Goal: Task Accomplishment & Management: Manage account settings

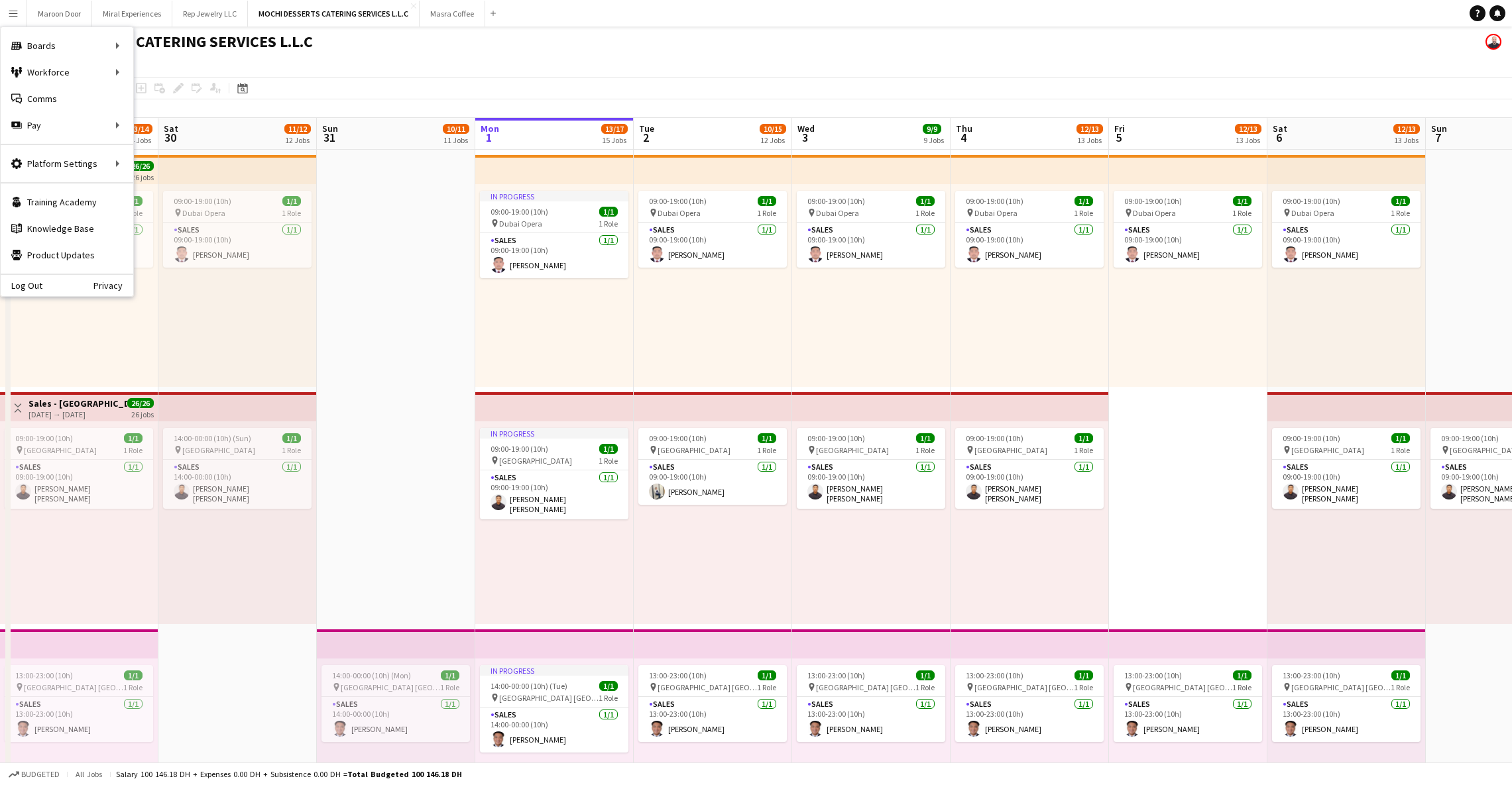
click at [0, 0] on link "My Workforce" at bounding box center [0, 0] width 0 height 0
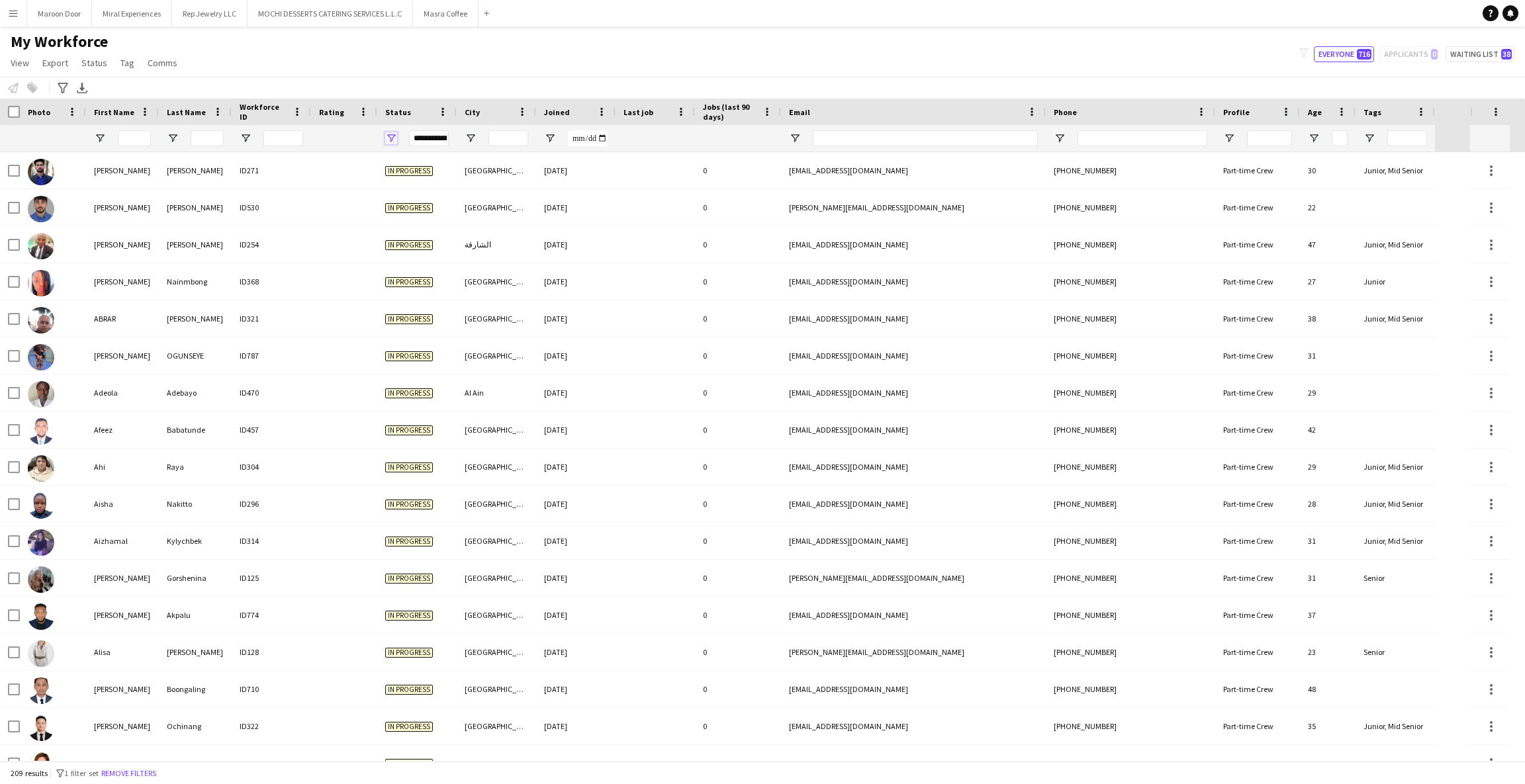
click at [388, 138] on span "Open Filter Menu" at bounding box center [391, 138] width 12 height 12
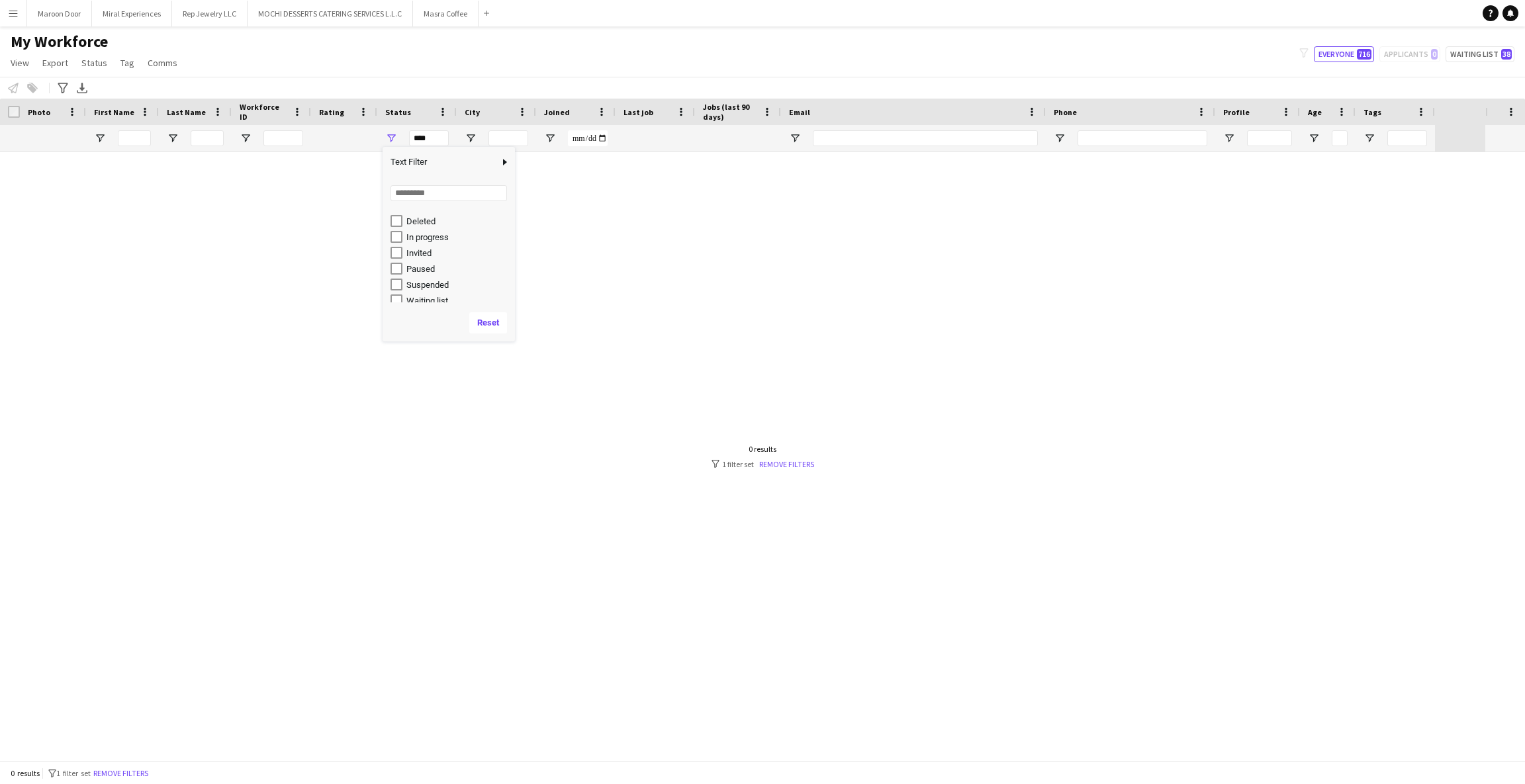
scroll to position [83, 0]
type input "**********"
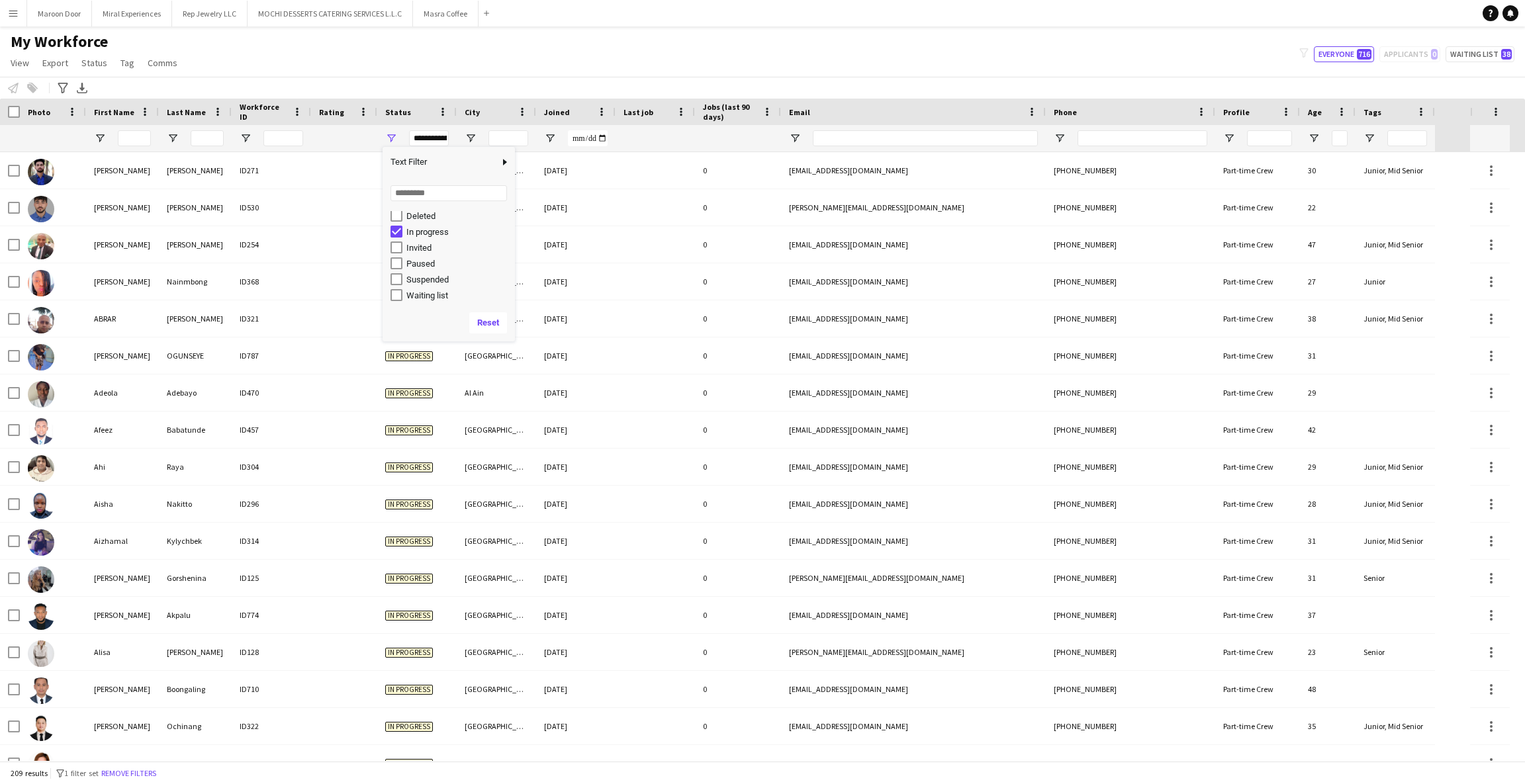
click at [701, 77] on div "Notify workforce Add to tag Select at least one crew to tag him or her. Advance…" at bounding box center [762, 87] width 1525 height 22
click at [396, 135] on span "Open Filter Menu" at bounding box center [391, 138] width 12 height 12
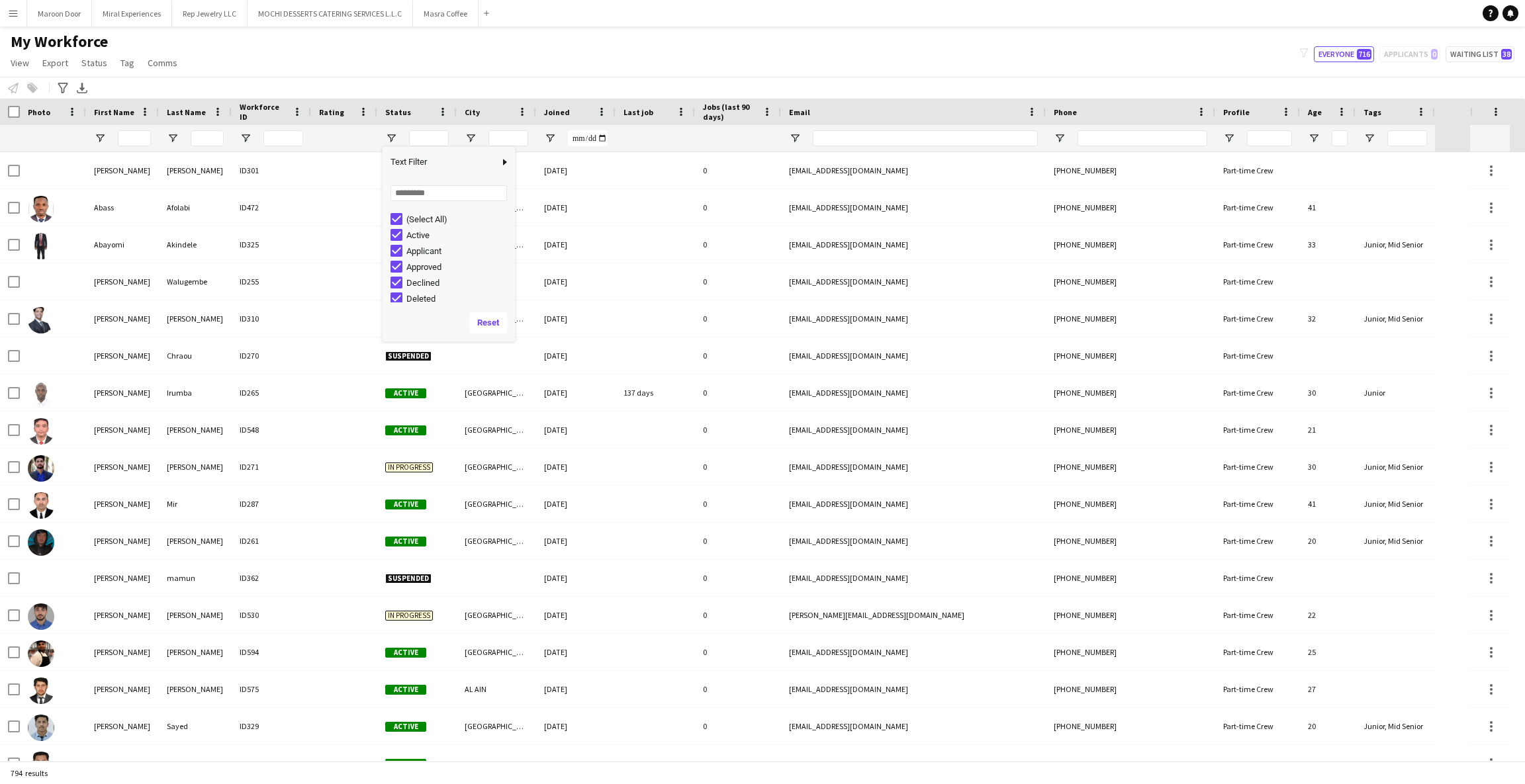
click at [621, 79] on div "Notify workforce Add to tag Select at least one crew to tag him or her. Advance…" at bounding box center [762, 87] width 1525 height 22
